Goal: Task Accomplishment & Management: Use online tool/utility

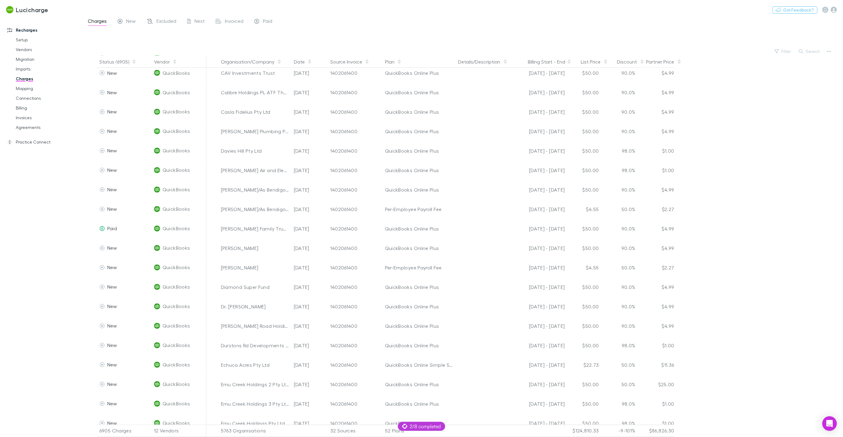
scroll to position [2303, 0]
click at [72, 10] on button "Switch company" at bounding box center [74, 9] width 40 height 7
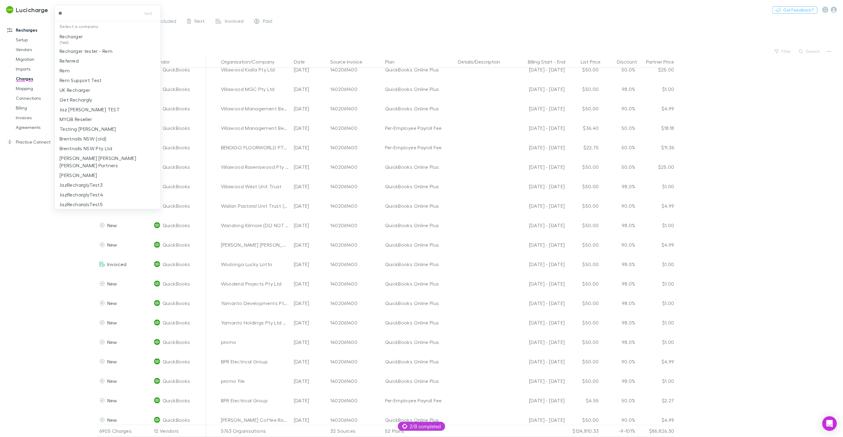
type input "***"
drag, startPoint x: 76, startPoint y: 37, endPoint x: 309, endPoint y: 36, distance: 233.7
click at [76, 37] on p "Recharger" at bounding box center [71, 36] width 23 height 7
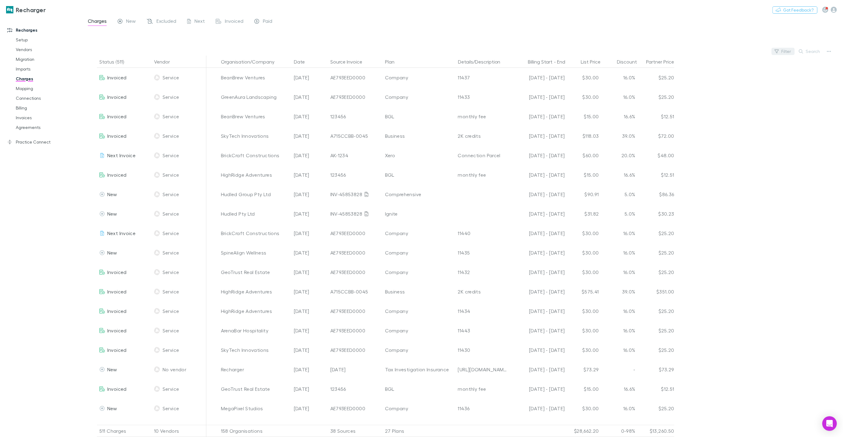
click at [774, 50] on button "Filter" at bounding box center [782, 51] width 23 height 7
drag, startPoint x: 699, startPoint y: 127, endPoint x: 701, endPoint y: 119, distance: 8.4
click at [701, 119] on ul "Accountkit BGL Lightyear Xero Empty QuickBooks A2X Dext ASIC ApprovalMax Fathom" at bounding box center [742, 139] width 106 height 107
click at [701, 119] on li "Xero" at bounding box center [742, 120] width 106 height 10
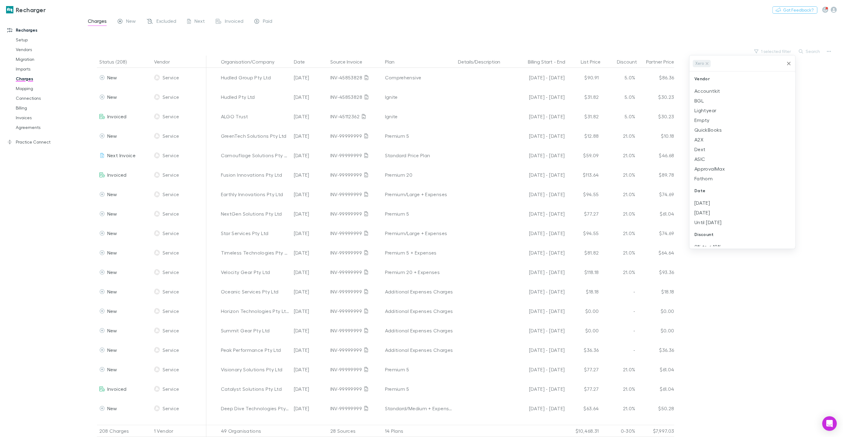
drag, startPoint x: 580, startPoint y: 15, endPoint x: 447, endPoint y: 43, distance: 135.3
click at [579, 15] on div at bounding box center [421, 218] width 843 height 437
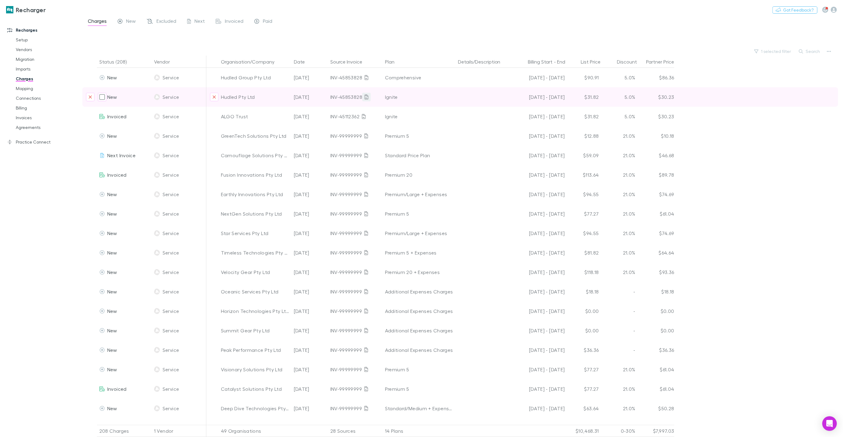
click at [363, 99] on link at bounding box center [366, 97] width 9 height 9
